Goal: Information Seeking & Learning: Learn about a topic

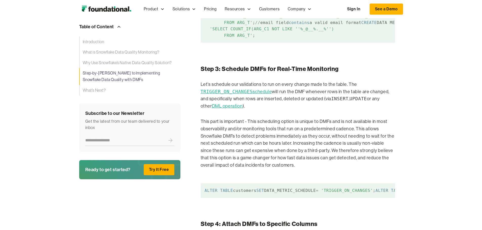
scroll to position [1113, 0]
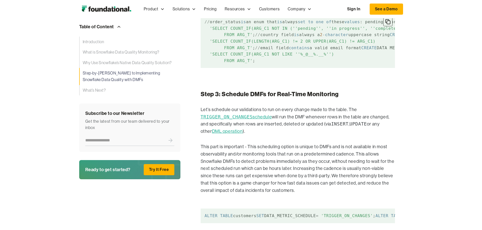
click at [203, 68] on code "/ / order_status is an enum that is always set to one of these values : pending…" at bounding box center [298, 41] width 194 height 53
click at [252, 68] on code "/ / order_status is an enum that is always set to one of these values : pending…" at bounding box center [298, 41] width 194 height 53
click at [275, 68] on code "/ / order_status is an enum that is always set to one of these values : pending…" at bounding box center [298, 41] width 194 height 53
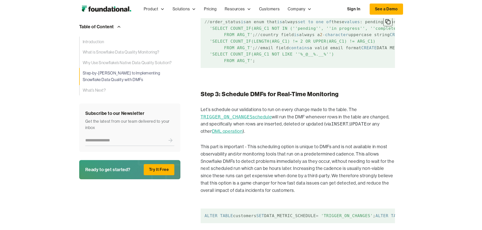
click at [275, 68] on code "/ / order_status is an enum that is always set to one of these values : pending…" at bounding box center [298, 41] width 194 height 53
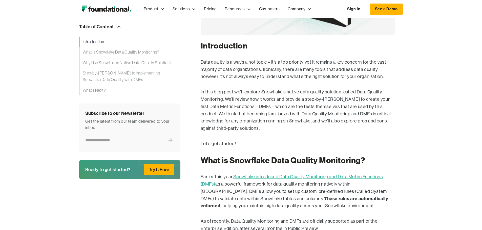
scroll to position [253, 0]
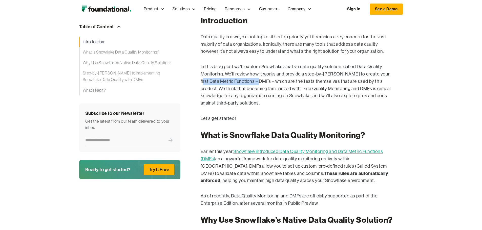
drag, startPoint x: 264, startPoint y: 109, endPoint x: 326, endPoint y: 110, distance: 61.2
click at [325, 107] on p "In this blog post we’ll explore Snowflake’s native data quality solution, calle…" at bounding box center [298, 85] width 194 height 44
click at [318, 107] on p "In this blog post we’ll explore Snowflake’s native data quality solution, calle…" at bounding box center [298, 85] width 194 height 44
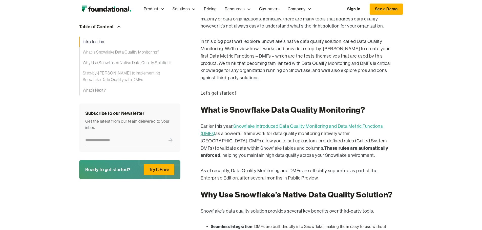
scroll to position [303, 0]
